Goal: Book appointment/travel/reservation

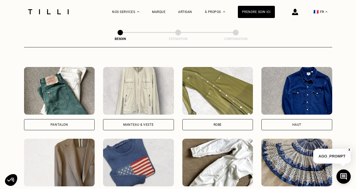
scroll to position [241, 0]
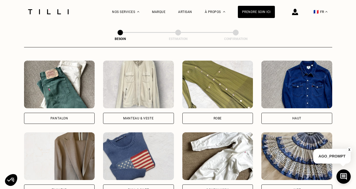
click at [211, 113] on div "Robe" at bounding box center [217, 118] width 71 height 11
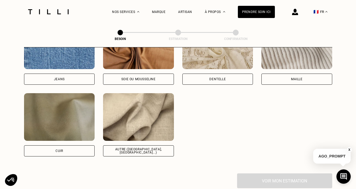
scroll to position [602, 0]
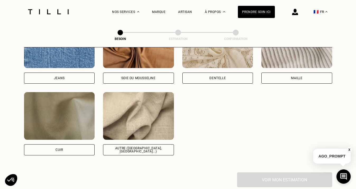
click at [127, 146] on div "Autre ([GEOGRAPHIC_DATA], [GEOGRAPHIC_DATA]...)" at bounding box center [139, 149] width 62 height 6
select select "FR"
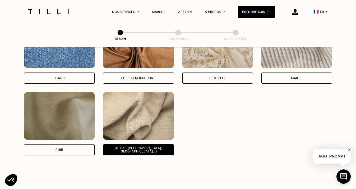
scroll to position [708, 0]
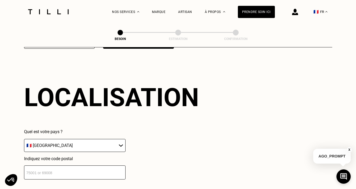
click at [88, 167] on input "number" at bounding box center [75, 172] width 102 height 14
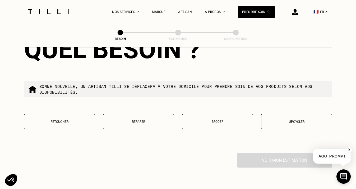
scroll to position [887, 0]
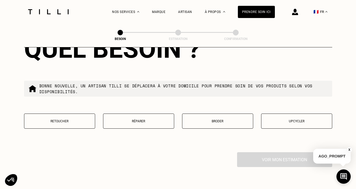
type input "33000"
click at [64, 119] on p "Retoucher" at bounding box center [59, 121] width 65 height 4
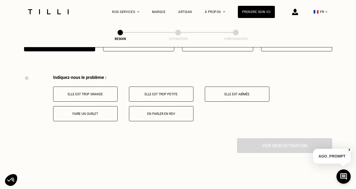
scroll to position [976, 0]
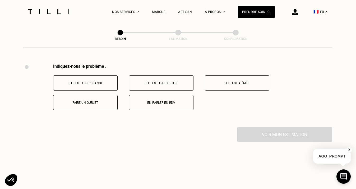
click at [96, 101] on p "Faire un ourlet" at bounding box center [85, 103] width 59 height 4
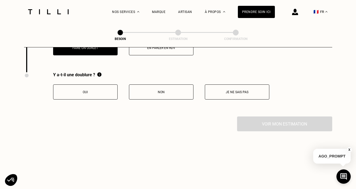
scroll to position [1039, 0]
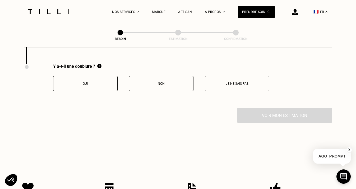
click at [91, 81] on button "Oui" at bounding box center [85, 83] width 64 height 15
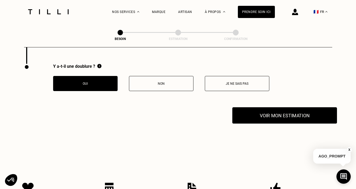
click at [277, 111] on button "Voir mon estimation" at bounding box center [284, 115] width 105 height 16
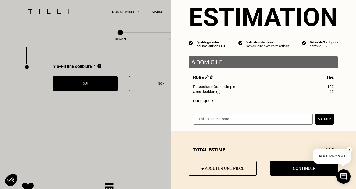
scroll to position [14, 0]
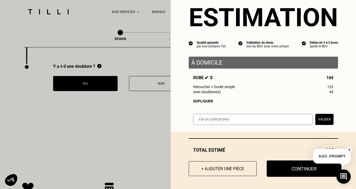
click at [286, 166] on button "Continuer" at bounding box center [304, 168] width 75 height 16
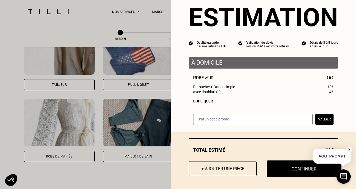
scroll to position [0, 0]
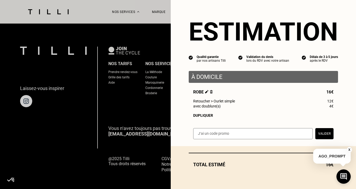
select select "FR"
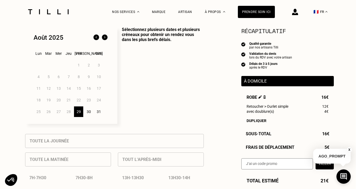
scroll to position [136, 0]
click at [90, 110] on div "30" at bounding box center [88, 111] width 9 height 11
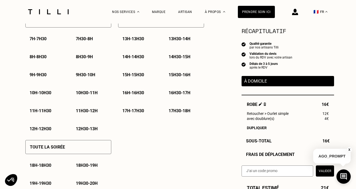
scroll to position [275, 0]
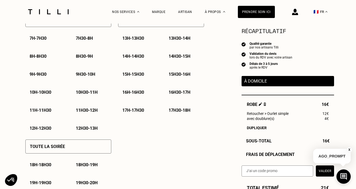
click at [46, 109] on p "11h - 11h30" at bounding box center [41, 110] width 22 height 5
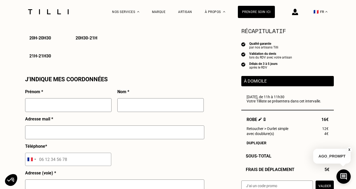
scroll to position [442, 0]
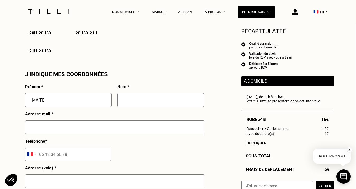
type input "MAÏTÉ"
type input "SAINT-PAU"
type input "[EMAIL_ADDRESS][DOMAIN_NAME]"
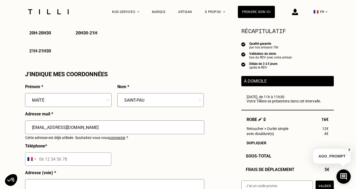
click at [118, 137] on div "[EMAIL_ADDRESS][DOMAIN_NAME]" at bounding box center [114, 129] width 179 height 18
click at [295, 12] on img at bounding box center [295, 12] width 6 height 6
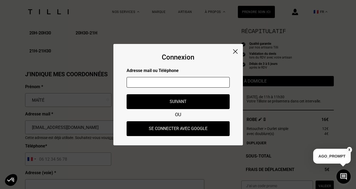
click at [166, 80] on input "text" at bounding box center [178, 82] width 103 height 11
type input "[EMAIL_ADDRESS][DOMAIN_NAME]"
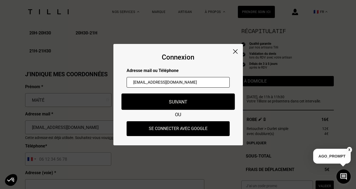
click at [160, 99] on button "Suivant" at bounding box center [177, 101] width 113 height 16
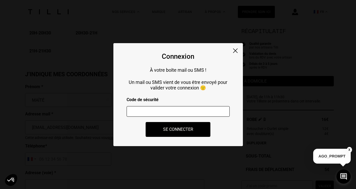
click at [143, 108] on input "number" at bounding box center [178, 111] width 103 height 11
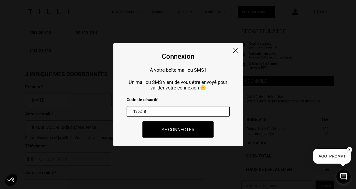
type input "136218"
click at [173, 130] on button "Se connecter" at bounding box center [177, 129] width 71 height 16
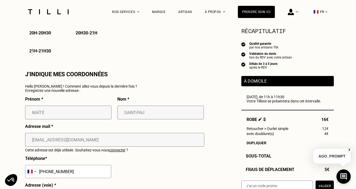
type input "Maité"
type input "Saint pau"
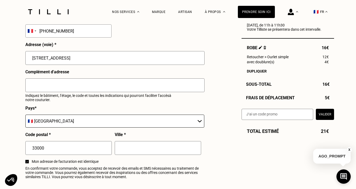
scroll to position [583, 0]
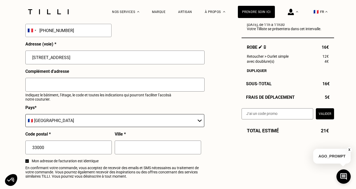
type input "[STREET_ADDRESS]"
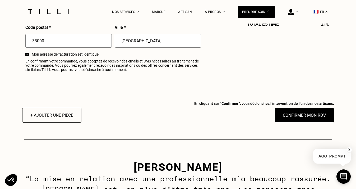
scroll to position [695, 0]
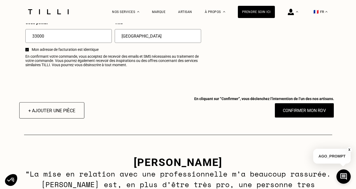
type input "BORDEAUX"
click at [68, 110] on button "+ Ajouter une pièce" at bounding box center [51, 110] width 65 height 16
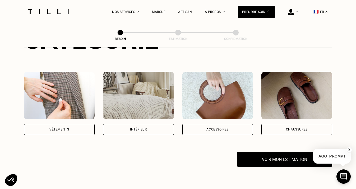
scroll to position [86, 0]
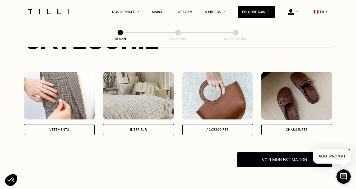
click at [67, 124] on div "Vêtements" at bounding box center [59, 129] width 71 height 11
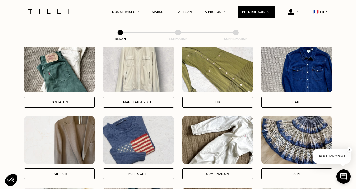
scroll to position [261, 0]
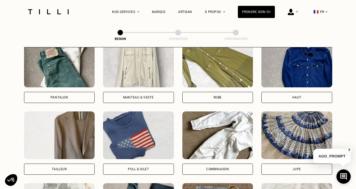
click at [210, 92] on div "Robe" at bounding box center [217, 97] width 71 height 11
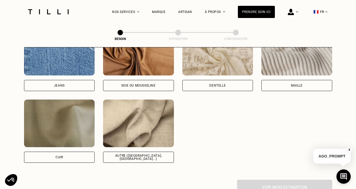
scroll to position [597, 0]
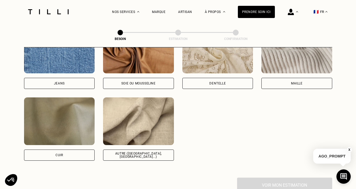
click at [139, 152] on div "Autre ([GEOGRAPHIC_DATA], [GEOGRAPHIC_DATA]...)" at bounding box center [139, 155] width 62 height 6
select select "FR"
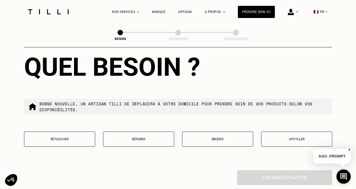
scroll to position [874, 0]
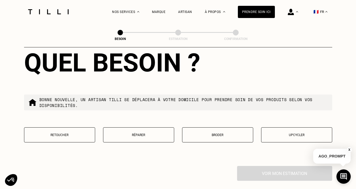
click at [72, 132] on button "Retoucher" at bounding box center [59, 134] width 71 height 15
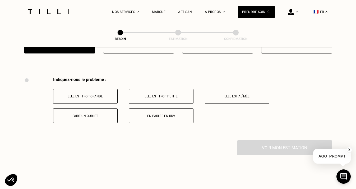
scroll to position [976, 0]
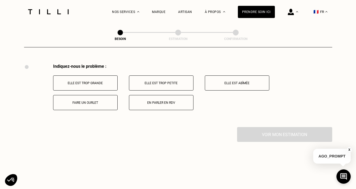
click at [110, 101] on p "Faire un ourlet" at bounding box center [85, 103] width 59 height 4
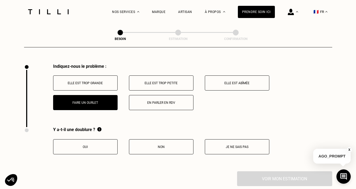
scroll to position [1039, 0]
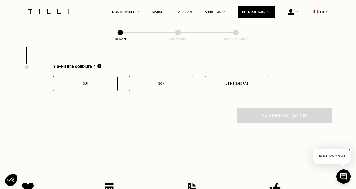
click at [102, 83] on button "Oui" at bounding box center [85, 83] width 64 height 15
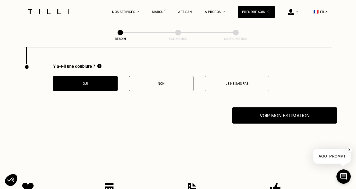
click at [275, 114] on button "Voir mon estimation" at bounding box center [284, 115] width 105 height 16
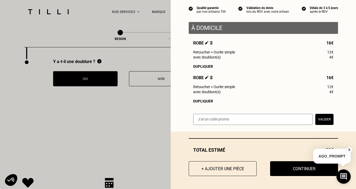
scroll to position [48, 0]
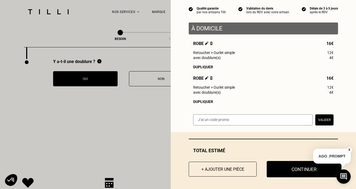
click at [289, 168] on button "Continuer" at bounding box center [304, 169] width 75 height 16
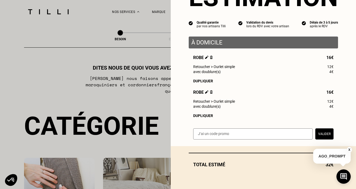
select select "FR"
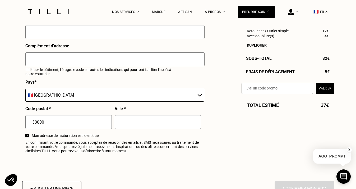
scroll to position [605, 0]
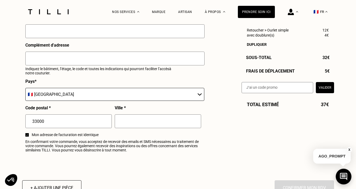
click at [342, 175] on icon at bounding box center [343, 176] width 7 height 7
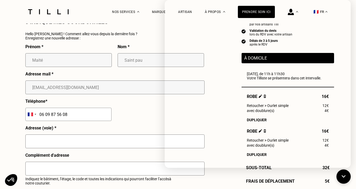
scroll to position [495, 0]
click at [156, 39] on div "J‘indique mes coordonnées Hello Maité ! Comment allez-vous depuis la dernière f…" at bounding box center [114, 142] width 179 height 246
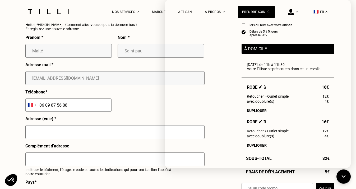
scroll to position [504, 0]
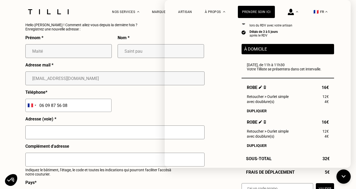
click at [154, 104] on div "Prénom * Maité Nom * Saint pau Adresse mail * msaintpau@gmail.com Téléphone * A…" at bounding box center [114, 145] width 179 height 220
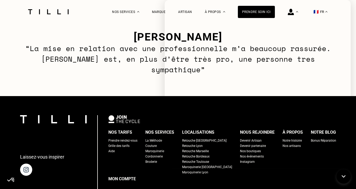
scroll to position [816, 0]
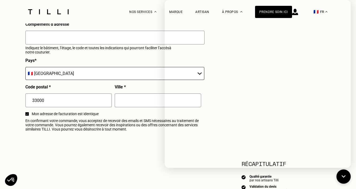
select select "FR"
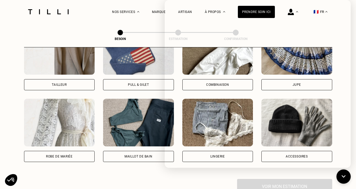
scroll to position [15, 0]
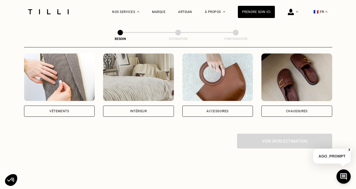
scroll to position [107, 0]
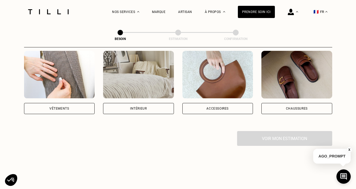
click at [60, 107] on div "Vêtements" at bounding box center [59, 108] width 20 height 3
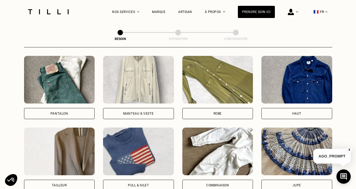
scroll to position [245, 0]
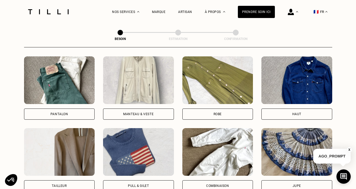
click at [233, 108] on div "Robe" at bounding box center [217, 113] width 71 height 11
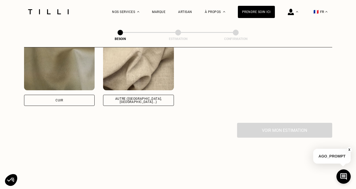
scroll to position [652, 0]
click at [147, 96] on div "Autre ([GEOGRAPHIC_DATA], [GEOGRAPHIC_DATA]...)" at bounding box center [139, 99] width 62 height 6
select select "FR"
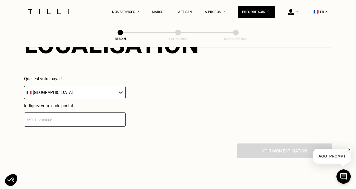
scroll to position [762, 0]
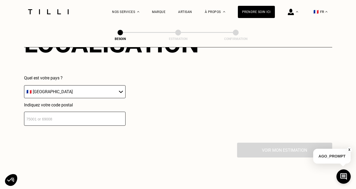
click at [75, 114] on input "number" at bounding box center [75, 119] width 102 height 14
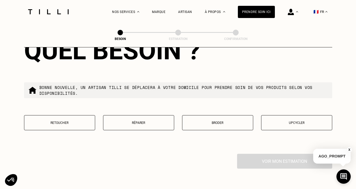
scroll to position [889, 0]
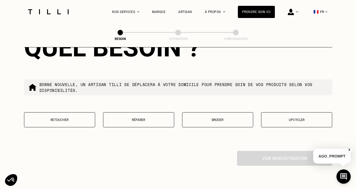
type input "33000"
click at [68, 118] on p "Retoucher" at bounding box center [59, 120] width 65 height 4
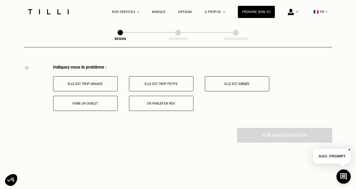
scroll to position [976, 0]
click at [82, 101] on p "Faire un ourlet" at bounding box center [85, 103] width 59 height 4
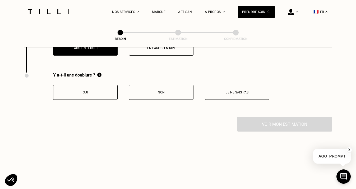
scroll to position [1039, 0]
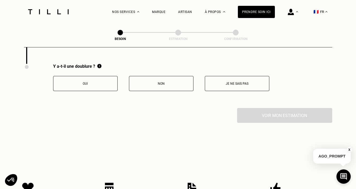
click at [85, 82] on p "Oui" at bounding box center [85, 84] width 59 height 4
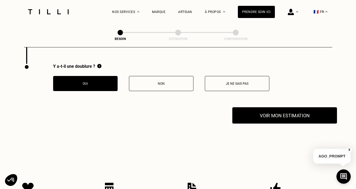
click at [252, 114] on button "Voir mon estimation" at bounding box center [284, 115] width 105 height 16
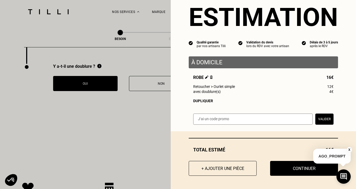
scroll to position [14, 0]
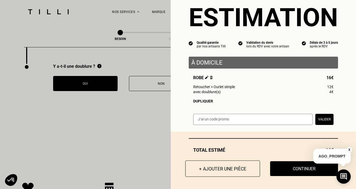
click at [224, 167] on button "+ Ajouter une pièce" at bounding box center [222, 168] width 75 height 16
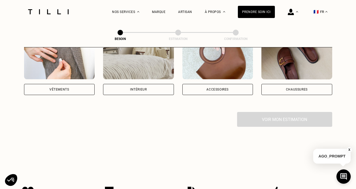
scroll to position [124, 0]
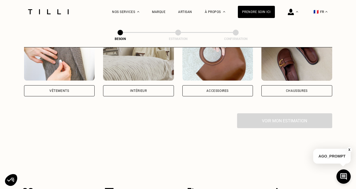
click at [64, 89] on div "Vêtements" at bounding box center [59, 90] width 20 height 3
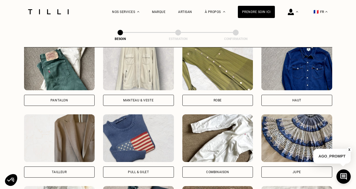
scroll to position [256, 0]
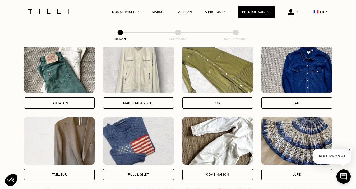
click at [240, 63] on img at bounding box center [217, 69] width 71 height 48
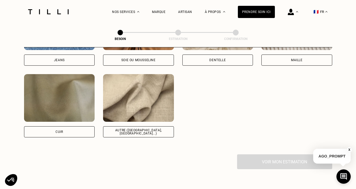
scroll to position [639, 0]
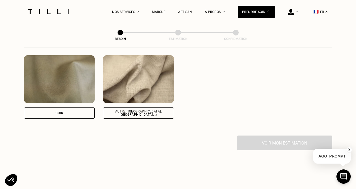
click at [127, 110] on div "Autre ([GEOGRAPHIC_DATA], [GEOGRAPHIC_DATA]...)" at bounding box center [139, 113] width 62 height 6
select select "FR"
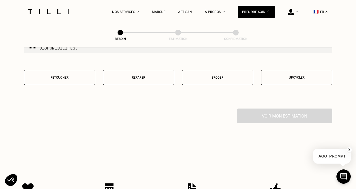
scroll to position [929, 0]
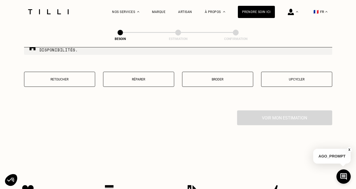
click at [58, 77] on p "Retoucher" at bounding box center [59, 79] width 65 height 4
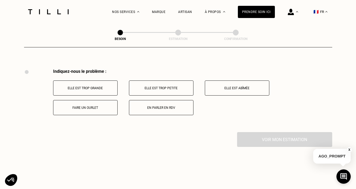
scroll to position [976, 0]
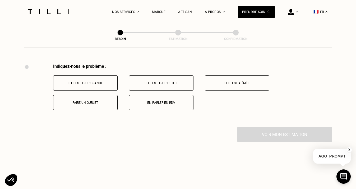
click at [86, 101] on p "Faire un ourlet" at bounding box center [85, 103] width 59 height 4
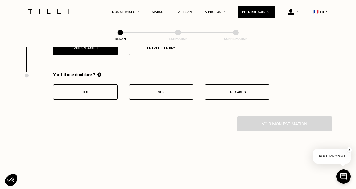
scroll to position [1039, 0]
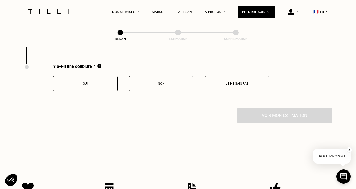
click at [85, 82] on p "Oui" at bounding box center [85, 84] width 59 height 4
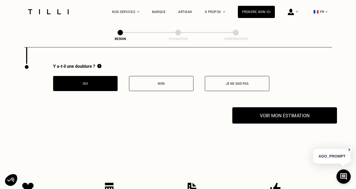
click at [263, 107] on button "Voir mon estimation" at bounding box center [284, 115] width 105 height 16
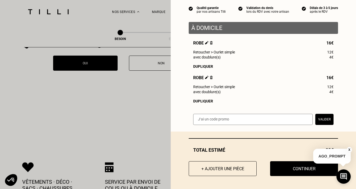
scroll to position [1060, 0]
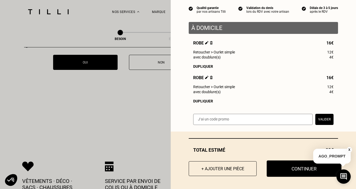
click at [293, 169] on button "Continuer" at bounding box center [304, 168] width 75 height 16
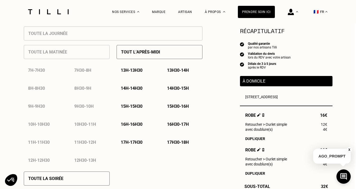
scroll to position [242, 2]
click at [175, 88] on p "14h30 - 15h" at bounding box center [178, 88] width 22 height 5
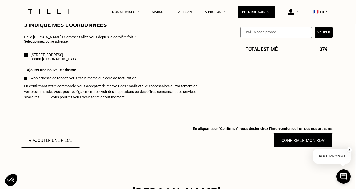
scroll to position [494, 1]
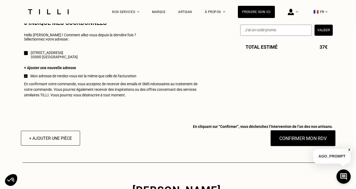
click at [297, 137] on button "Confirmer mon RDV" at bounding box center [303, 138] width 66 height 16
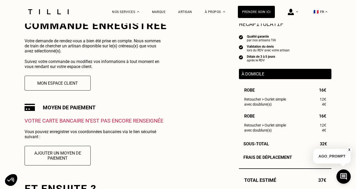
scroll to position [108, 0]
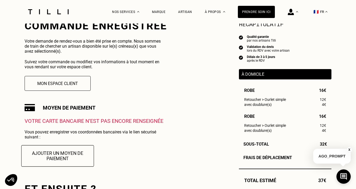
click at [53, 155] on button "Ajouter un moyen de paiement" at bounding box center [57, 155] width 73 height 21
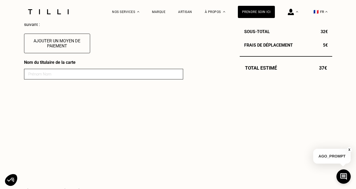
scroll to position [225, 0]
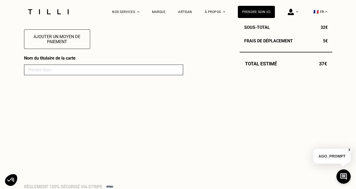
click at [77, 70] on input at bounding box center [103, 69] width 159 height 11
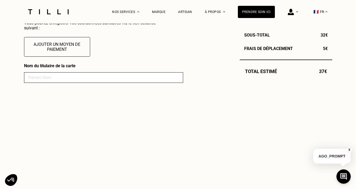
scroll to position [216, 0]
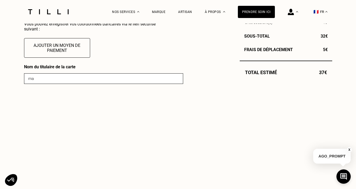
type input "m"
type input "MAITE SAINT-PAU"
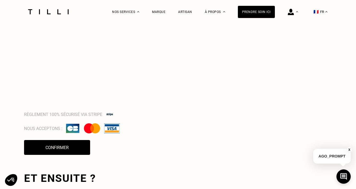
scroll to position [385, 0]
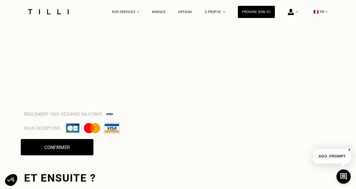
click at [54, 146] on button "Confirmer" at bounding box center [57, 147] width 73 height 16
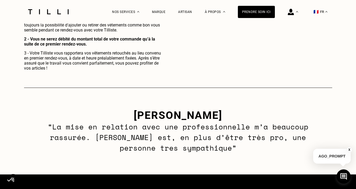
scroll to position [576, 0]
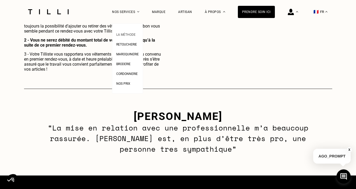
click at [129, 34] on span "La Méthode" at bounding box center [125, 35] width 19 height 4
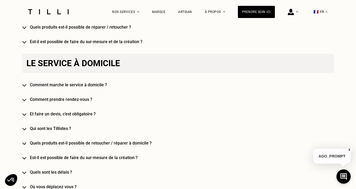
scroll to position [416, 0]
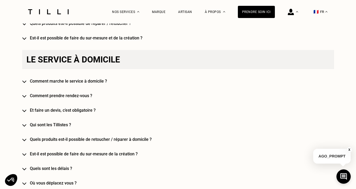
click at [88, 80] on h4 "Comment marche le service à domicile ?" at bounding box center [186, 81] width 312 height 5
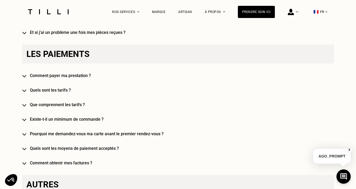
scroll to position [1093, 0]
click at [68, 77] on h4 "Comment payer ma prestation ?" at bounding box center [186, 75] width 312 height 5
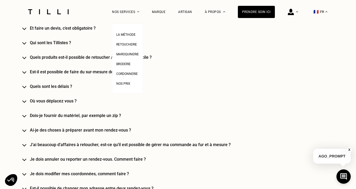
scroll to position [554, 0]
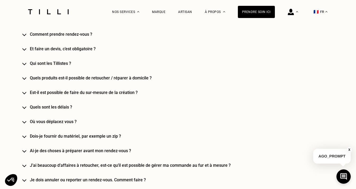
scroll to position [459, 0]
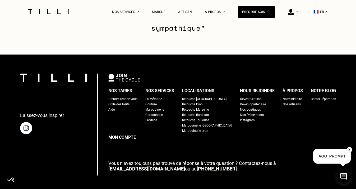
scroll to position [290, 0]
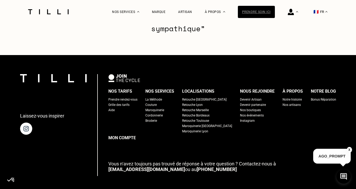
click at [252, 12] on div "Prendre soin ici" at bounding box center [256, 12] width 37 height 12
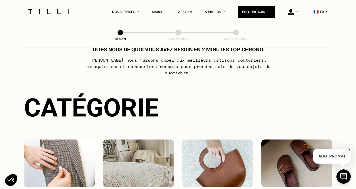
scroll to position [11, 0]
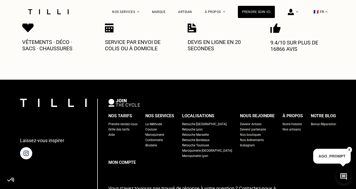
scroll to position [346, 0]
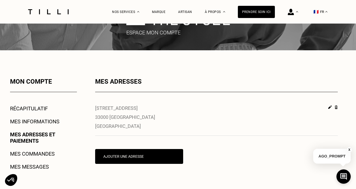
scroll to position [40, 0]
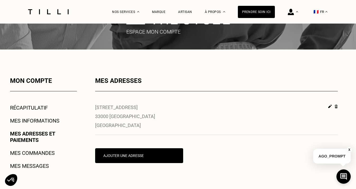
click at [38, 106] on link "Récapitulatif" at bounding box center [29, 107] width 38 height 6
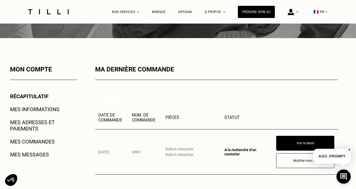
scroll to position [51, 0]
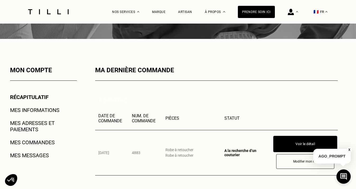
click at [290, 145] on button "Voir le détail" at bounding box center [305, 144] width 64 height 16
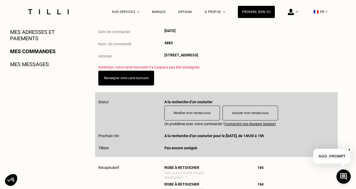
scroll to position [131, 0]
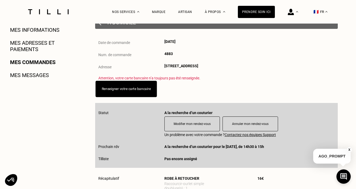
click at [135, 90] on link "Renseigner votre carte bancaire" at bounding box center [126, 89] width 49 height 4
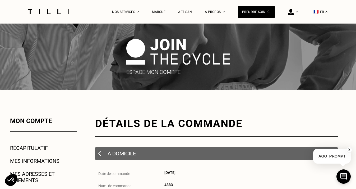
scroll to position [0, 0]
